Goal: Task Accomplishment & Management: Use online tool/utility

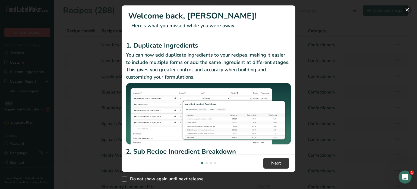
click at [408, 11] on button "New Features" at bounding box center [407, 9] width 9 height 9
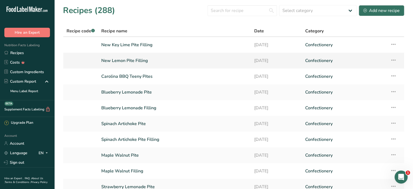
click at [138, 58] on link "New Lemon Pite Filling" at bounding box center [174, 60] width 146 height 11
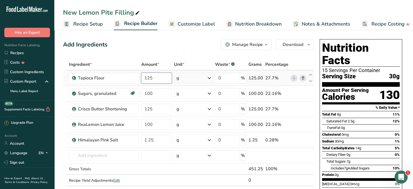
click at [154, 78] on input "125" at bounding box center [156, 77] width 31 height 11
type input "200"
click at [154, 93] on div "Ingredient * Amount * Unit * Waste * .a-a{fill:#347362;}.b-a{fill:#fff;} Grams …" at bounding box center [188, 128] width 251 height 138
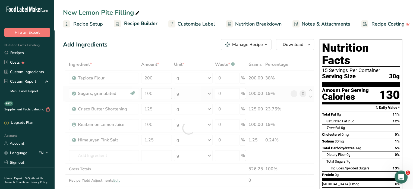
click at [154, 93] on div at bounding box center [188, 128] width 251 height 138
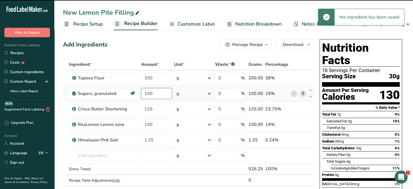
click at [152, 92] on input "100" at bounding box center [156, 93] width 31 height 11
click at [152, 93] on input "100" at bounding box center [156, 93] width 31 height 11
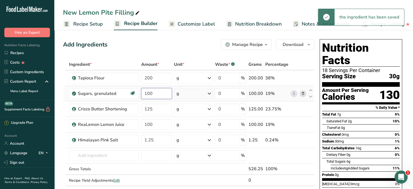
click at [152, 93] on input "100" at bounding box center [156, 93] width 31 height 11
click at [147, 92] on input "100" at bounding box center [156, 93] width 31 height 11
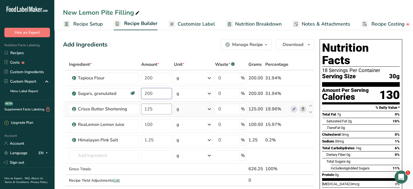
type input "200"
click at [161, 107] on div "Ingredient * Amount * Unit * Waste * .a-a{fill:#347362;}.b-a{fill:#fff;} Grams …" at bounding box center [188, 128] width 251 height 138
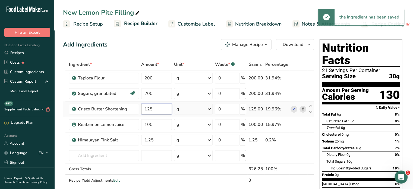
click at [136, 109] on tr "Crisco Butter Shortening 125 g Weight Units g kg mg See more Volume Units l mL …" at bounding box center [188, 108] width 250 height 15
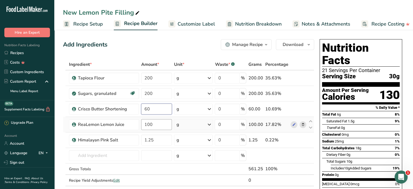
type input "60"
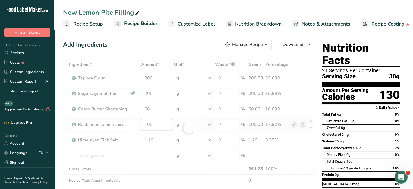
click at [162, 127] on div "Ingredient * Amount * Unit * Waste * .a-a{fill:#347362;}.b-a{fill:#fff;} Grams …" at bounding box center [188, 128] width 251 height 138
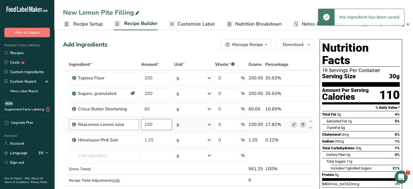
drag, startPoint x: 157, startPoint y: 124, endPoint x: 131, endPoint y: 123, distance: 25.2
click at [131, 124] on tr "ReaLemon Lemon Juice 100 g Weight Units g kg mg See more Volume Units l mL fl o…" at bounding box center [188, 124] width 250 height 15
type input "400"
click at [163, 139] on div "Ingredient * Amount * Unit * Waste * .a-a{fill:#347362;}.b-a{fill:#fff;} Grams …" at bounding box center [188, 128] width 251 height 138
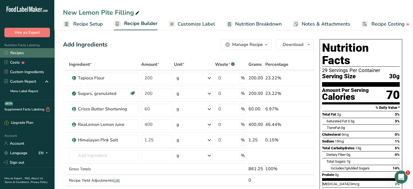
click at [18, 54] on link "Recipes" at bounding box center [27, 52] width 54 height 9
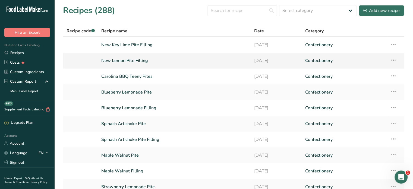
click at [392, 59] on icon at bounding box center [393, 60] width 7 height 10
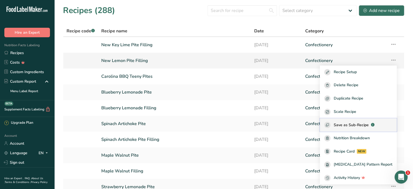
click at [368, 126] on span "Save as Sub-Recipe" at bounding box center [350, 125] width 35 height 6
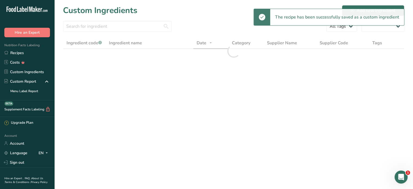
select select "30"
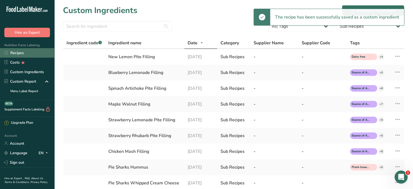
click at [12, 52] on link "Recipes" at bounding box center [27, 52] width 54 height 9
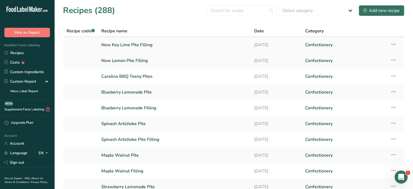
click at [126, 45] on link "New Key Lime Pite Filling" at bounding box center [174, 44] width 146 height 11
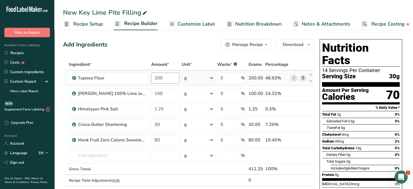
click at [157, 92] on input "100" at bounding box center [165, 93] width 28 height 11
type input "400"
click at [168, 126] on div "Ingredient * Amount * Unit * Waste * .a-a{fill:#347362;}.b-a{fill:#fff;} Grams …" at bounding box center [188, 128] width 251 height 138
type input "3"
type input "60"
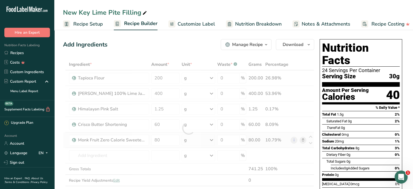
click at [303, 139] on div "Ingredient * Amount * Unit * Waste * .a-a{fill:#347362;}.b-a{fill:#fff;} Grams …" at bounding box center [188, 128] width 251 height 138
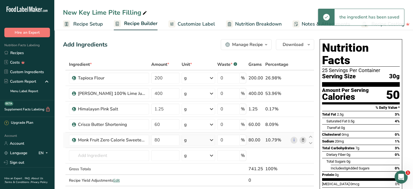
click at [303, 139] on icon at bounding box center [303, 140] width 4 height 6
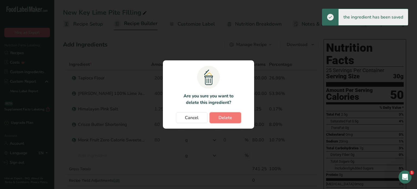
click at [231, 119] on span "Delete" at bounding box center [225, 117] width 14 height 7
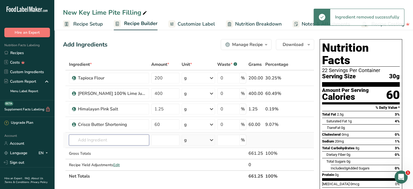
click at [109, 138] on input "text" at bounding box center [109, 139] width 80 height 11
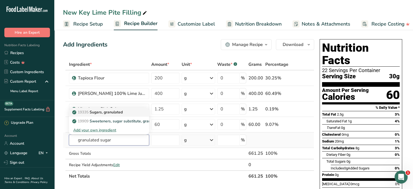
type input "granulated sugar"
click at [113, 112] on p "19335 [GEOGRAPHIC_DATA], granulated" at bounding box center [97, 112] width 49 height 6
type input "Sugars, granulated"
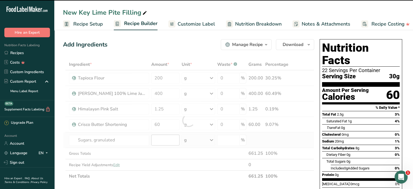
type input "0"
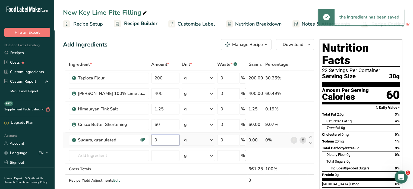
click at [154, 140] on input "0" at bounding box center [165, 139] width 28 height 11
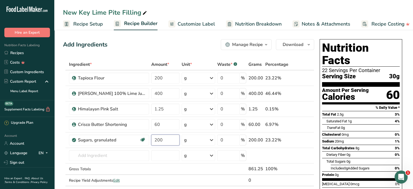
type input "200"
click at [107, 151] on input "text" at bounding box center [109, 155] width 80 height 11
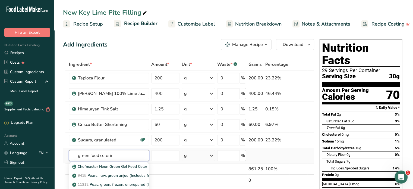
type input "green food coloring"
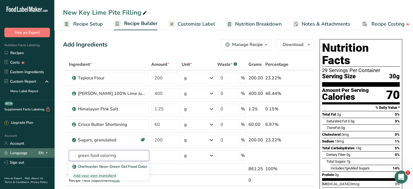
drag, startPoint x: 117, startPoint y: 155, endPoint x: 32, endPoint y: 148, distance: 85.2
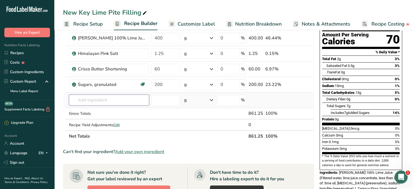
scroll to position [54, 0]
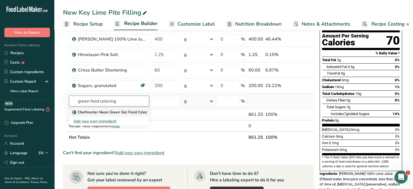
type input "green food coloring"
click at [106, 113] on p "Chefmaster Neon Green Gel Food Color" at bounding box center [110, 112] width 74 height 6
type input "Chefmaster Neon Green Gel Food Color"
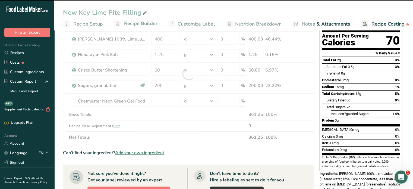
type input "0"
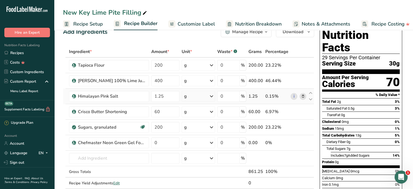
scroll to position [0, 0]
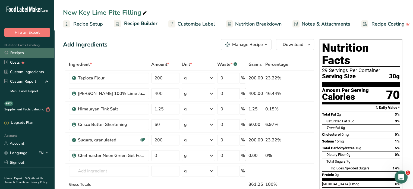
click at [20, 51] on link "Recipes" at bounding box center [27, 52] width 54 height 9
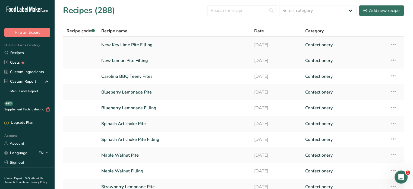
click at [395, 43] on icon at bounding box center [393, 44] width 7 height 10
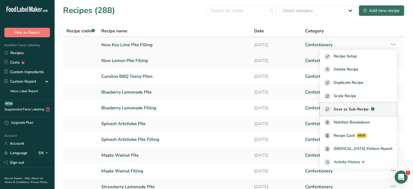
click at [363, 107] on span "Save as Sub-Recipe" at bounding box center [350, 109] width 35 height 6
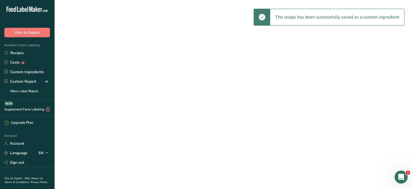
select select "30"
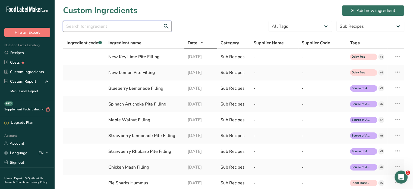
click at [123, 28] on input "text" at bounding box center [117, 26] width 109 height 11
click at [20, 54] on link "Recipes" at bounding box center [27, 52] width 54 height 9
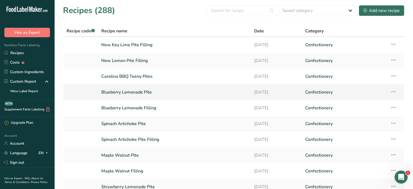
click at [394, 91] on icon at bounding box center [393, 92] width 7 height 10
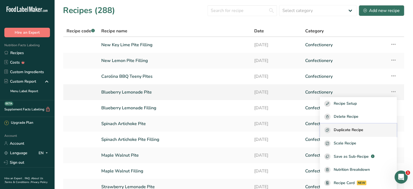
click at [363, 128] on span "Duplicate Recipe" at bounding box center [348, 130] width 30 height 6
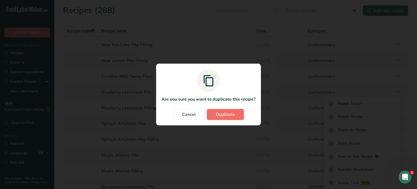
click at [230, 113] on span "Duplicate" at bounding box center [225, 114] width 19 height 7
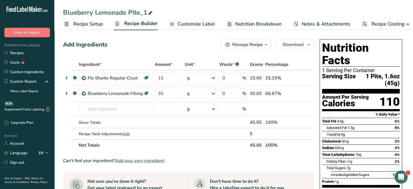
click at [143, 10] on div "Blueberry Lemonade Pite_1" at bounding box center [108, 13] width 91 height 10
type input "New Lemon Pite"
click at [146, 37] on div "Add Ingredients Manage Recipe Delete Recipe Duplicate Recipe Scale Recipe Save …" at bounding box center [190, 187] width 254 height 301
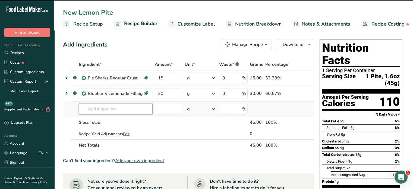
click at [94, 110] on input "text" at bounding box center [116, 108] width 74 height 11
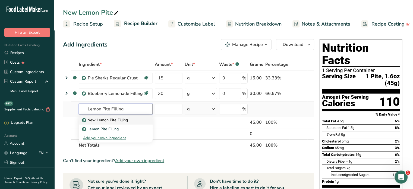
type input "Lemon Pite Filling"
click at [110, 121] on p "New Lemon Pite Filling" at bounding box center [105, 120] width 45 height 6
type input "New Lemon Pite Filling"
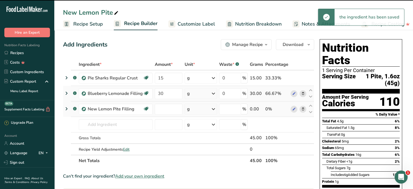
type input "0"
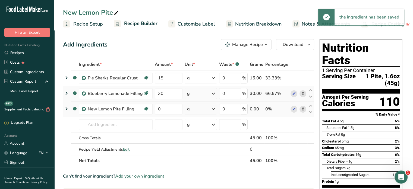
click at [302, 93] on icon at bounding box center [303, 94] width 4 height 6
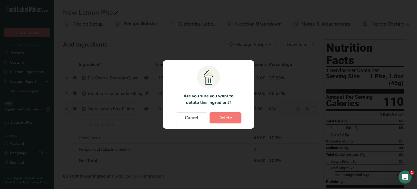
click at [231, 118] on button "Delete" at bounding box center [224, 117] width 31 height 11
type input "0"
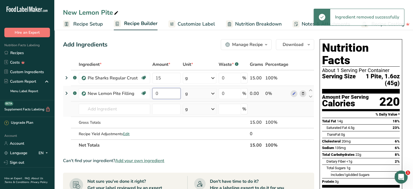
click at [164, 92] on input "0" at bounding box center [166, 93] width 28 height 11
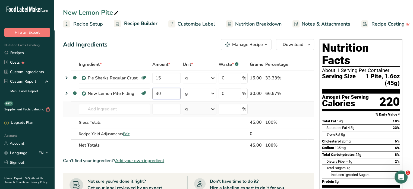
type input "30"
click at [178, 50] on div "Add Ingredients Manage Recipe Delete Recipe Duplicate Recipe Scale Recipe Save …" at bounding box center [188, 44] width 251 height 11
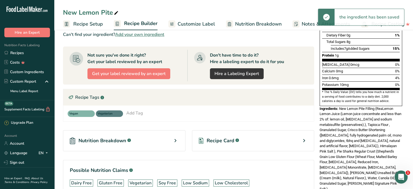
scroll to position [136, 0]
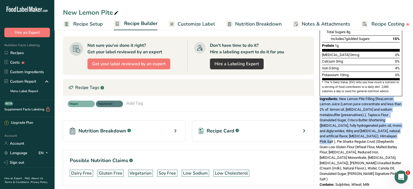
drag, startPoint x: 320, startPoint y: 85, endPoint x: 322, endPoint y: 127, distance: 42.1
click at [322, 127] on div "Ingredients: New Lemon Pite Filling (ReaLemon Lemon Juice (Lemon juice concentr…" at bounding box center [360, 138] width 82 height 85
copy div "Ingredients: New Lemon Pite Filling (ReaLemon Lemon Juice (Lemon juice concentr…"
click at [19, 52] on link "Recipes" at bounding box center [27, 52] width 54 height 9
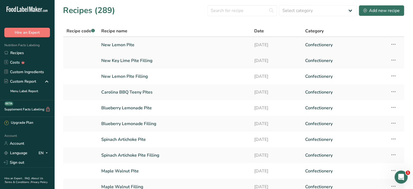
click at [395, 42] on icon at bounding box center [393, 44] width 7 height 10
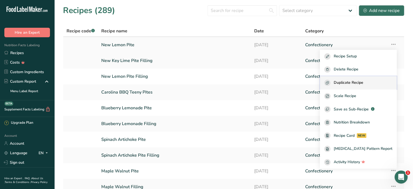
click at [357, 82] on span "Duplicate Recipe" at bounding box center [348, 82] width 30 height 6
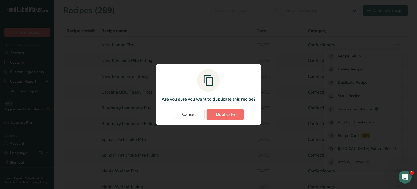
click at [230, 112] on span "Duplicate" at bounding box center [225, 114] width 19 height 7
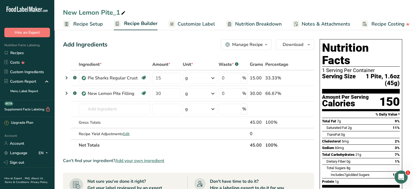
click at [119, 12] on div "New Lemon Pite_1" at bounding box center [94, 13] width 63 height 10
drag, startPoint x: 98, startPoint y: 12, endPoint x: 79, endPoint y: 12, distance: 18.7
click at [79, 12] on input "New Lemon Pite" at bounding box center [233, 13] width 341 height 10
type input "New Key Lime Pite"
click at [134, 56] on div "Add Ingredients Manage Recipe Delete Recipe Duplicate Recipe Scale Recipe Save …" at bounding box center [190, 187] width 254 height 301
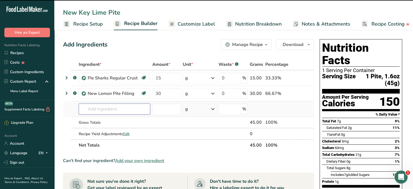
click at [96, 108] on input "text" at bounding box center [114, 108] width 71 height 11
type input "Ne"
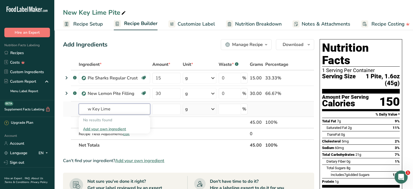
click at [89, 108] on input "w Key Lime" at bounding box center [114, 108] width 71 height 11
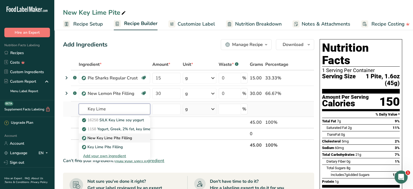
type input "Key Lime"
click at [112, 138] on p "New Key Lime Pite Filling" at bounding box center [107, 138] width 49 height 6
type input "New Key Lime Pite Filling"
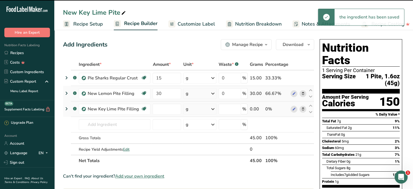
type input "0"
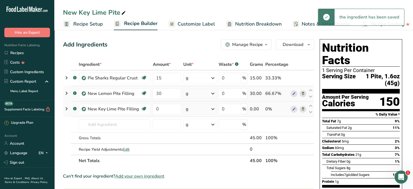
click at [302, 93] on icon at bounding box center [303, 94] width 4 height 6
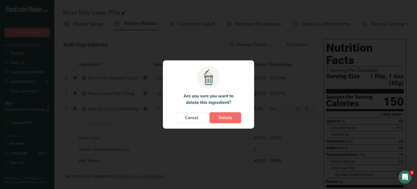
click at [215, 117] on button "Delete" at bounding box center [224, 117] width 31 height 11
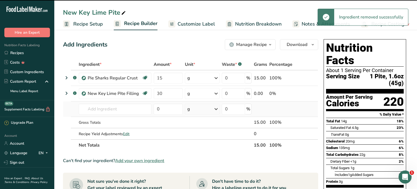
type input "0"
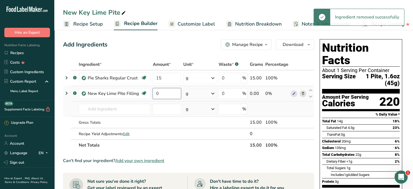
click at [161, 94] on input "0" at bounding box center [166, 93] width 28 height 11
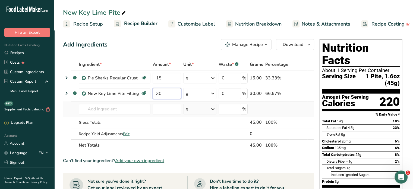
type input "30"
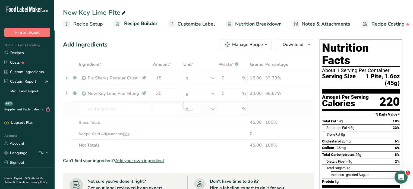
click at [205, 45] on div "Add Ingredients Manage Recipe Delete Recipe Duplicate Recipe Scale Recipe Save …" at bounding box center [188, 44] width 251 height 11
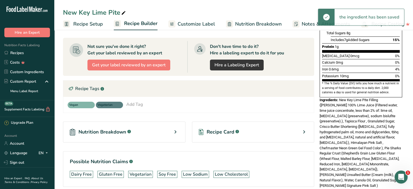
scroll to position [136, 0]
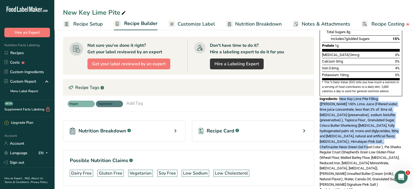
drag, startPoint x: 339, startPoint y: 85, endPoint x: 355, endPoint y: 133, distance: 50.8
click at [355, 133] on span "New Key Lime Pite Filling ([PERSON_NAME] 100% Lime Juice (Filtered water, lime …" at bounding box center [359, 142] width 81 height 90
copy span "New Key Lime Pite Filling ([PERSON_NAME] 100% Lime Juice (Filtered water, lime …"
